Goal: Task Accomplishment & Management: Use online tool/utility

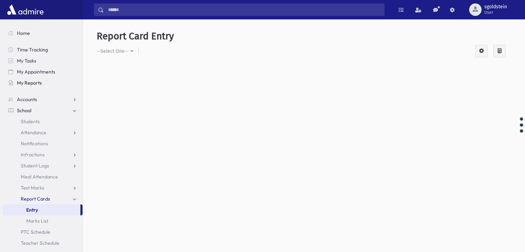
click at [30, 84] on span "My Reports" at bounding box center [29, 83] width 25 height 6
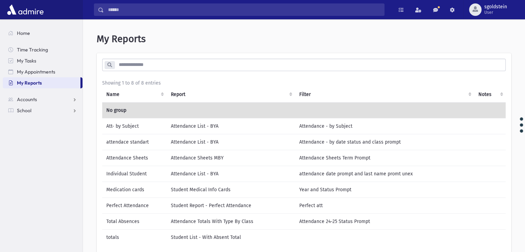
click at [132, 188] on td "Medication cards" at bounding box center [134, 190] width 65 height 16
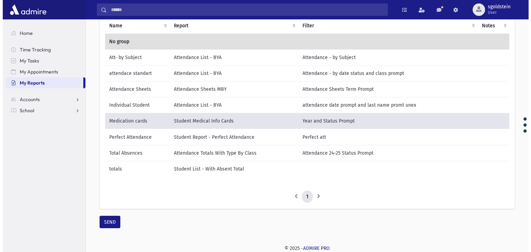
scroll to position [73, 0]
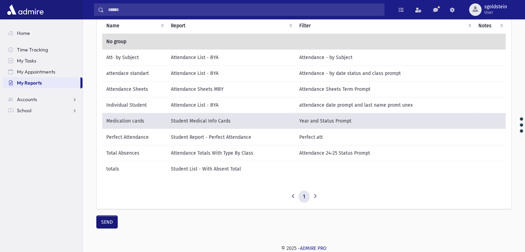
click at [108, 221] on button "SEND" at bounding box center [107, 222] width 21 height 12
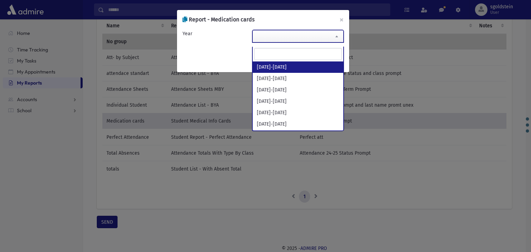
click at [337, 36] on b at bounding box center [336, 37] width 3 height 2
select select "*********"
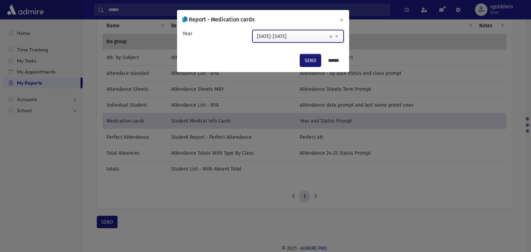
click at [306, 61] on button "SEND" at bounding box center [310, 60] width 21 height 12
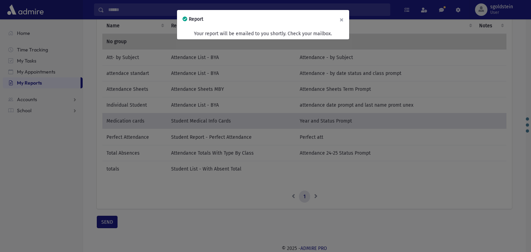
click at [343, 19] on button "×" at bounding box center [341, 19] width 15 height 19
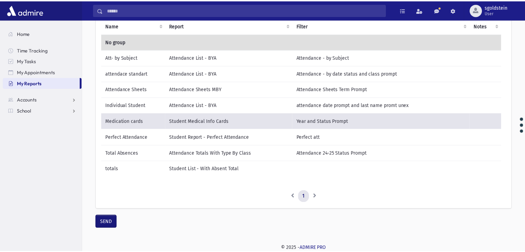
scroll to position [68, 0]
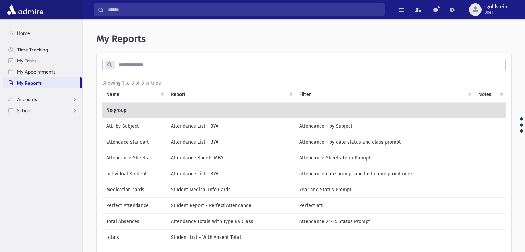
scroll to position [68, 0]
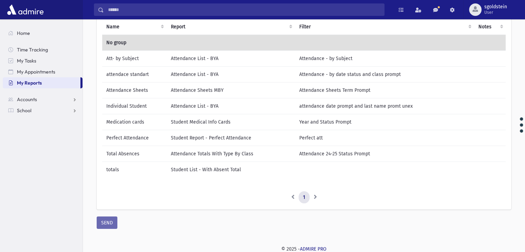
click at [115, 121] on td "Medication cards" at bounding box center [134, 122] width 65 height 16
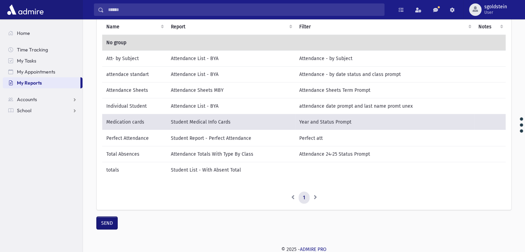
click at [108, 226] on button "SEND" at bounding box center [107, 223] width 21 height 12
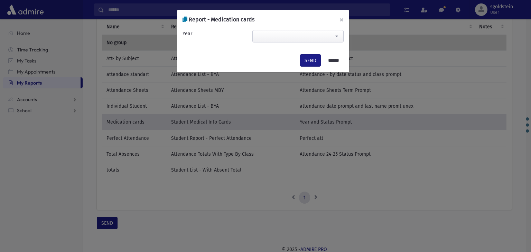
click at [337, 36] on b at bounding box center [336, 37] width 3 height 2
select select "*********"
click at [308, 58] on button "SEND" at bounding box center [310, 60] width 21 height 12
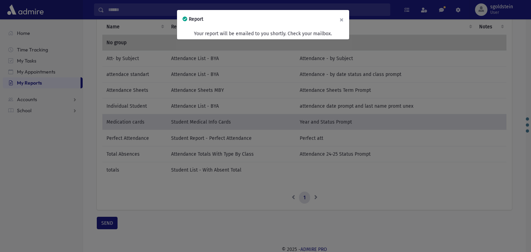
click at [342, 19] on button "×" at bounding box center [341, 19] width 15 height 19
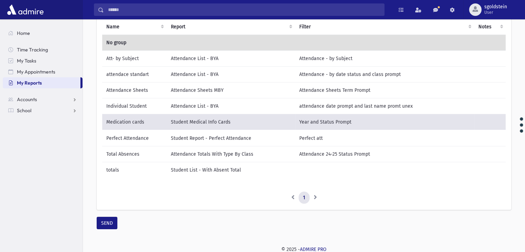
click at [130, 121] on td "Medication cards" at bounding box center [134, 122] width 65 height 16
click at [108, 227] on button "SEND" at bounding box center [107, 223] width 21 height 12
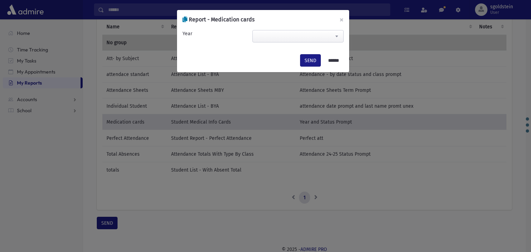
click at [337, 36] on b at bounding box center [336, 37] width 3 height 2
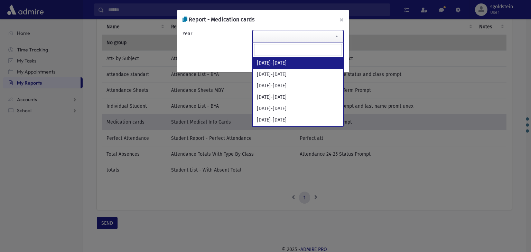
select select "*********"
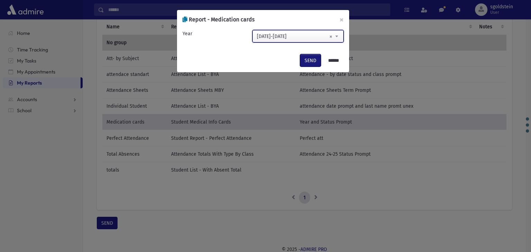
click at [305, 60] on button "SEND" at bounding box center [310, 60] width 21 height 12
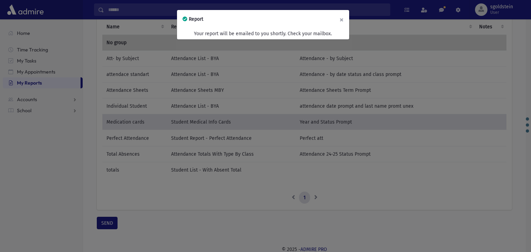
click at [341, 21] on button "×" at bounding box center [341, 19] width 15 height 19
